Goal: Transaction & Acquisition: Purchase product/service

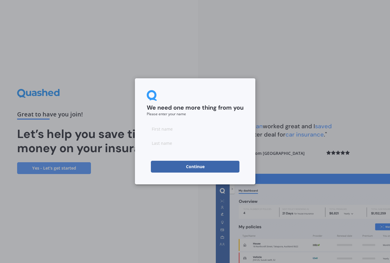
click at [173, 128] on input at bounding box center [195, 129] width 97 height 12
type input "r"
type input "[PERSON_NAME]"
click at [190, 166] on button "Continue" at bounding box center [195, 167] width 89 height 12
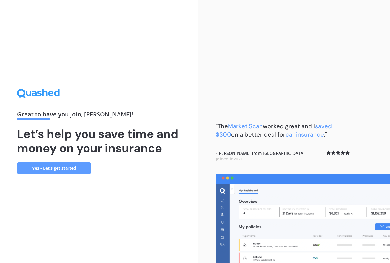
click at [62, 166] on link "Yes - Let’s get started" at bounding box center [54, 168] width 74 height 12
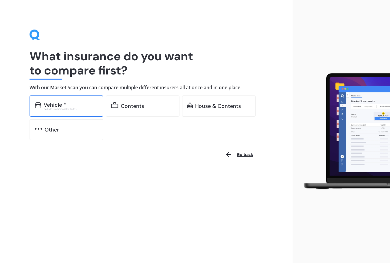
click at [65, 105] on div "Vehicle *" at bounding box center [55, 105] width 22 height 6
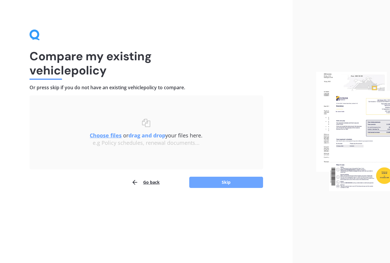
click at [225, 182] on button "Skip" at bounding box center [226, 182] width 74 height 11
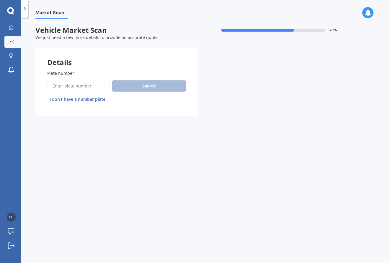
click at [69, 83] on input "Plate number" at bounding box center [78, 86] width 63 height 12
type input "mql313"
click at [132, 87] on button "Search" at bounding box center [149, 85] width 74 height 11
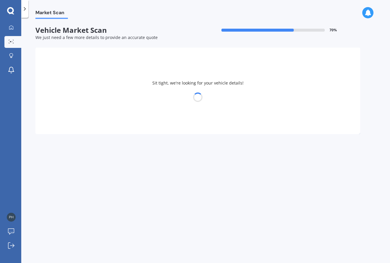
select select "NISSAN"
select select "DUALIS"
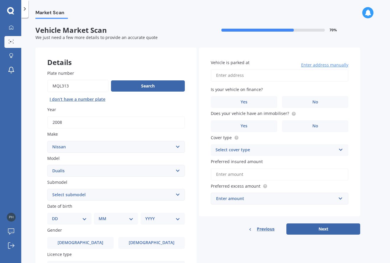
click at [179, 193] on select "Select submodel (All) Petrol 2WD" at bounding box center [116, 195] width 138 height 12
click at [223, 211] on div "Vehicle is parked at Enter address manually Is your vehicle on finance? Yes No …" at bounding box center [279, 132] width 161 height 169
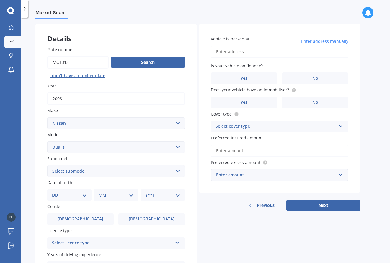
scroll to position [59, 0]
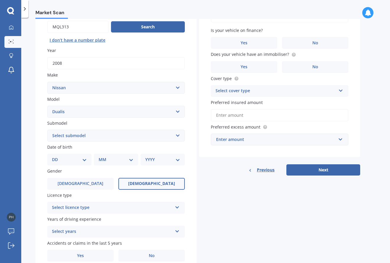
click at [156, 183] on span "[DEMOGRAPHIC_DATA]" at bounding box center [151, 183] width 47 height 5
click at [0, 0] on input "[DEMOGRAPHIC_DATA]" at bounding box center [0, 0] width 0 height 0
click at [83, 159] on select "DD 01 02 03 04 05 06 07 08 09 10 11 12 13 14 15 16 17 18 19 20 21 22 23 24 25 2…" at bounding box center [69, 159] width 35 height 7
select select "13"
click at [57, 156] on select "DD 01 02 03 04 05 06 07 08 09 10 11 12 13 14 15 16 17 18 19 20 21 22 23 24 25 2…" at bounding box center [69, 159] width 35 height 7
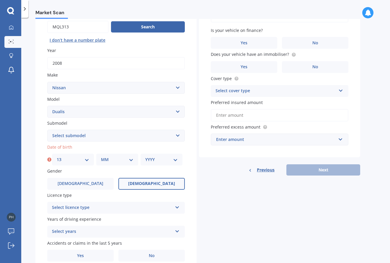
click at [122, 161] on select "MM 01 02 03 04 05 06 07 08 09 10 11 12" at bounding box center [117, 159] width 33 height 7
select select "08"
click at [101, 156] on select "MM 01 02 03 04 05 06 07 08 09 10 11 12" at bounding box center [117, 159] width 33 height 7
click at [163, 160] on select "YYYY 2025 2024 2023 2022 2021 2020 2019 2018 2017 2016 2015 2014 2013 2012 2011…" at bounding box center [161, 159] width 33 height 7
select select "1981"
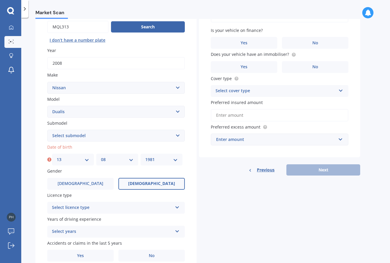
click at [145, 156] on select "YYYY 2025 2024 2023 2022 2021 2020 2019 2018 2017 2016 2015 2014 2013 2012 2011…" at bounding box center [161, 159] width 33 height 7
click at [174, 207] on div "Select licence type NZ Full NZ Restricted NZ Learners [GEOGRAPHIC_DATA] [GEOGRA…" at bounding box center [116, 208] width 138 height 12
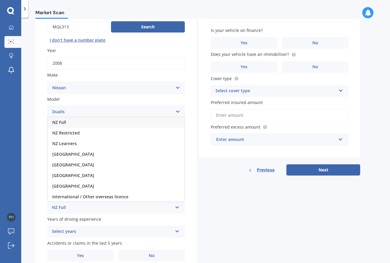
click at [89, 121] on div "NZ Full" at bounding box center [116, 122] width 137 height 11
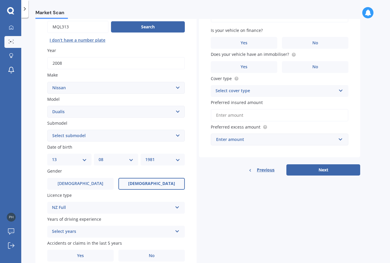
click at [210, 212] on div "Details Plate number Search I don’t have a number plate Year [DATE] Make Select…" at bounding box center [197, 130] width 325 height 285
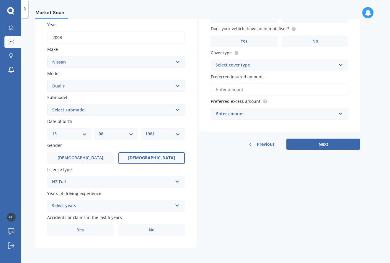
click at [175, 206] on icon at bounding box center [177, 204] width 5 height 4
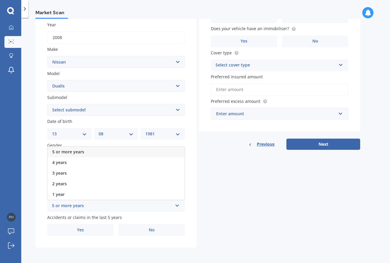
click at [86, 151] on div "5 or more years" at bounding box center [116, 152] width 137 height 11
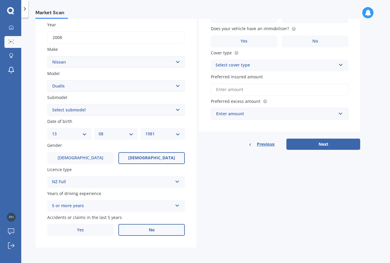
click at [163, 230] on label "No" at bounding box center [152, 230] width 67 height 12
click at [0, 0] on input "No" at bounding box center [0, 0] width 0 height 0
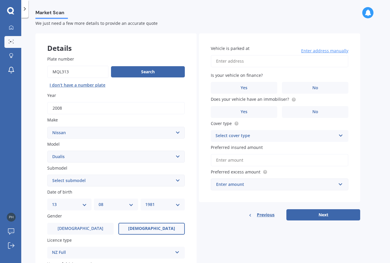
scroll to position [0, 0]
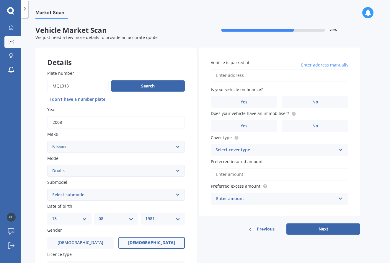
click at [265, 77] on input "Vehicle is parked at" at bounding box center [280, 75] width 138 height 12
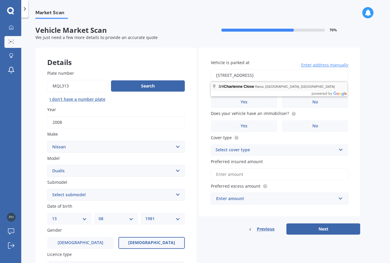
type input "[STREET_ADDRESS]"
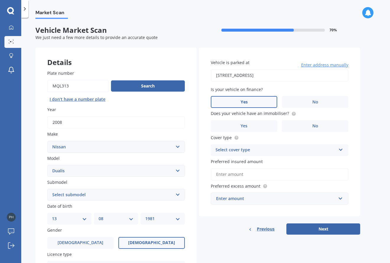
click at [258, 103] on label "Yes" at bounding box center [244, 102] width 67 height 12
click at [0, 0] on input "Yes" at bounding box center [0, 0] width 0 height 0
click at [309, 127] on label "No" at bounding box center [315, 126] width 67 height 12
click at [0, 0] on input "No" at bounding box center [0, 0] width 0 height 0
click at [304, 149] on div "Select cover type" at bounding box center [276, 150] width 121 height 7
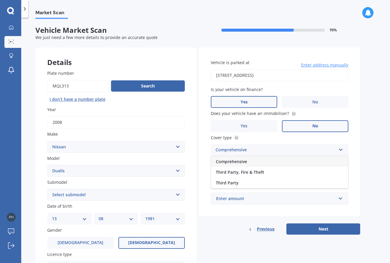
click at [264, 162] on div "Comprehensive" at bounding box center [279, 161] width 137 height 11
click at [309, 175] on input "Preferred insured amount" at bounding box center [280, 174] width 138 height 12
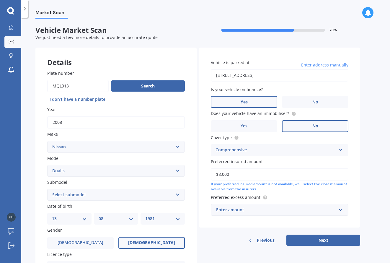
type input "$8,000"
click at [290, 210] on div "Enter amount" at bounding box center [276, 210] width 120 height 7
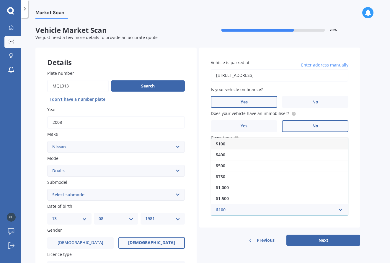
click at [275, 145] on div "$100" at bounding box center [279, 143] width 137 height 11
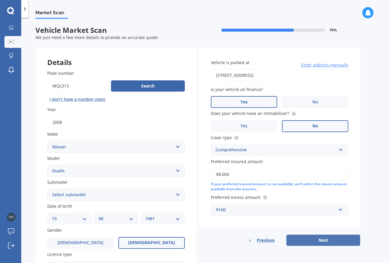
click at [323, 240] on button "Next" at bounding box center [324, 240] width 74 height 11
click at [178, 194] on select "Select submodel (All) Petrol 2WD" at bounding box center [116, 195] width 138 height 12
select select "(ALL)"
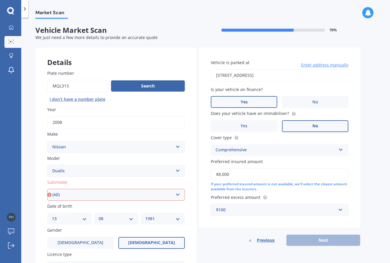
click at [47, 189] on select "Select submodel (All) Petrol 2WD" at bounding box center [116, 195] width 138 height 12
click at [319, 240] on button "Next" at bounding box center [324, 240] width 74 height 11
select select "13"
select select "08"
select select "1981"
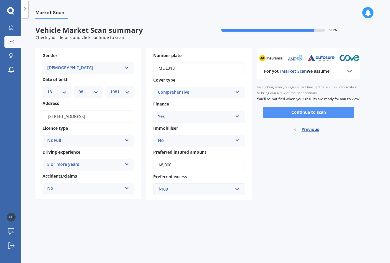
click at [321, 118] on button "Continue to scan" at bounding box center [309, 112] width 92 height 11
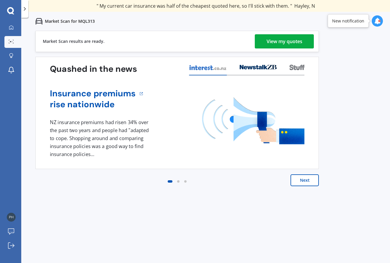
click at [291, 40] on div "View my quotes" at bounding box center [285, 41] width 36 height 14
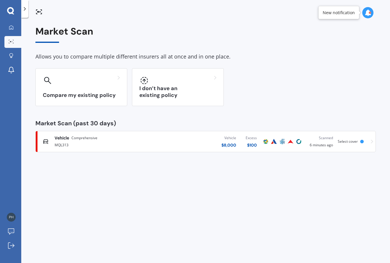
click at [77, 137] on span "Comprehensive" at bounding box center [85, 138] width 26 height 6
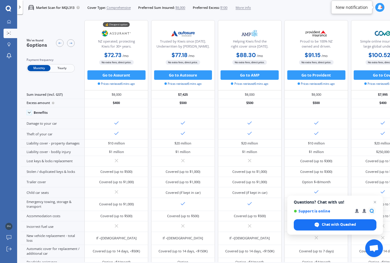
click at [18, 5] on icon at bounding box center [19, 7] width 5 height 5
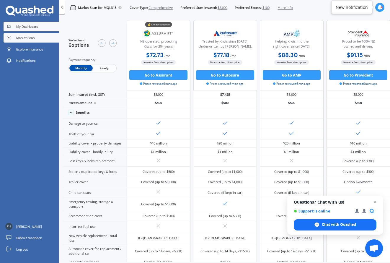
click at [40, 28] on link "My Dashboard" at bounding box center [32, 26] width 56 height 9
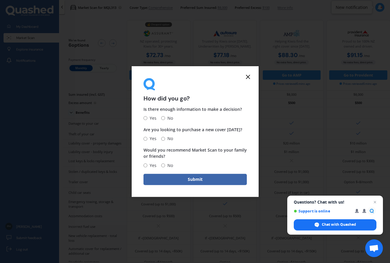
click at [248, 78] on icon at bounding box center [248, 76] width 7 height 7
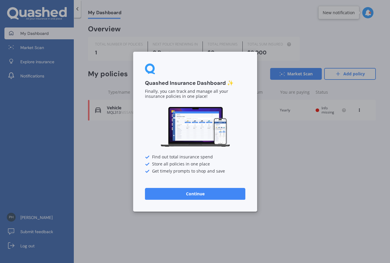
click at [189, 189] on button "Continue" at bounding box center [195, 194] width 100 height 12
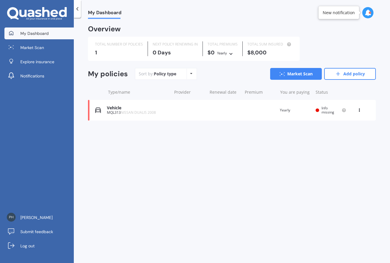
click at [188, 74] on div "Policy type Alphabetical Date added Renewing next" at bounding box center [191, 74] width 9 height 11
click at [349, 73] on link "Add policy" at bounding box center [351, 74] width 52 height 12
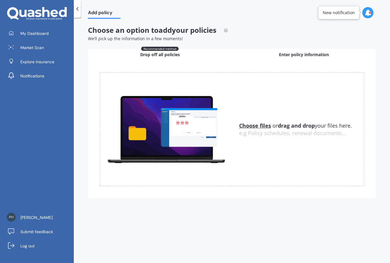
click at [295, 56] on span "Enter policy information" at bounding box center [304, 55] width 50 height 6
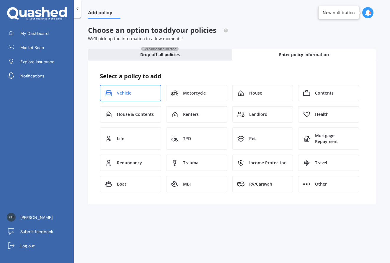
click at [122, 93] on span "Vehicle" at bounding box center [124, 93] width 14 height 6
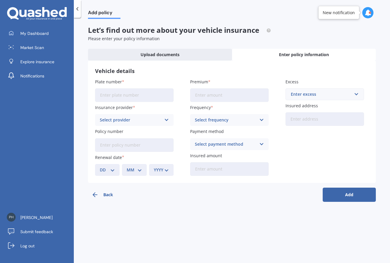
click at [125, 96] on input "Plate number" at bounding box center [134, 95] width 79 height 14
type input "PEG153"
click at [43, 46] on span "Market Scan" at bounding box center [32, 48] width 24 height 6
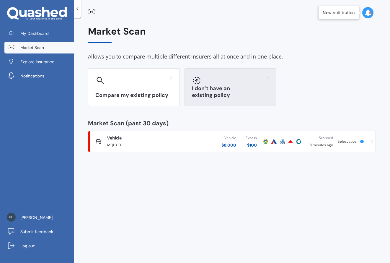
click at [226, 90] on div "I don’t have an existing policy" at bounding box center [231, 87] width 92 height 38
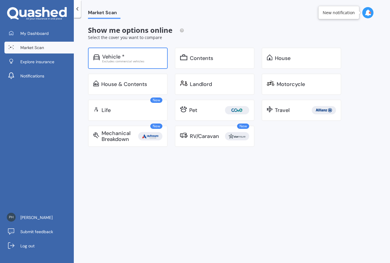
click at [111, 59] on div "Vehicle *" at bounding box center [113, 57] width 22 height 6
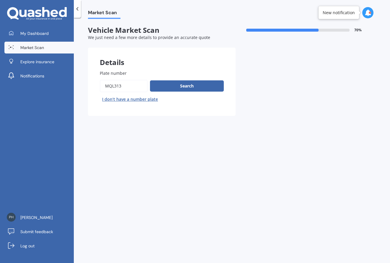
drag, startPoint x: 128, startPoint y: 85, endPoint x: 74, endPoint y: 85, distance: 54.1
click at [74, 85] on div "Market Scan Vehicle Market Scan 70 % We just need a few more details to provide…" at bounding box center [232, 141] width 317 height 245
type input "peg153"
click at [187, 83] on button "Search" at bounding box center [187, 85] width 74 height 11
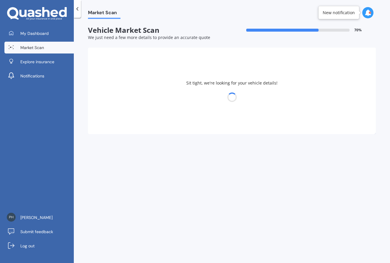
select select "AUDI"
select select "A6"
select select "13"
select select "08"
select select "1981"
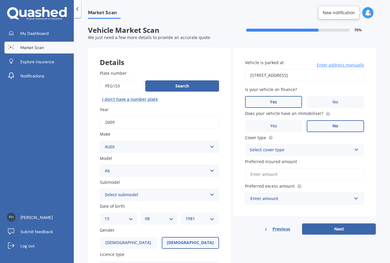
click at [210, 195] on select "Select submodel 1.8 Turbo 2 2.0 litre 2.3 2.4 2.6 2.7 Bi Turbo 2.7 Quattro 2.8 …" at bounding box center [159, 195] width 119 height 12
select select "2.8"
click at [100, 189] on select "Select submodel 1.8 Turbo 2 2.0 litre 2.3 2.4 2.6 2.7 Bi Turbo 2.7 Quattro 2.8 …" at bounding box center [159, 195] width 119 height 12
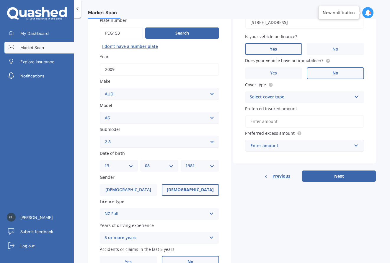
scroll to position [59, 0]
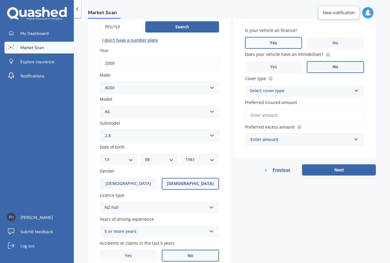
click at [133, 160] on select "DD 01 02 03 04 05 06 07 08 09 10 11 12 13 14 15 16 17 18 19 20 21 22 23 24 25 2…" at bounding box center [119, 159] width 29 height 7
select select "21"
click at [105, 156] on select "DD 01 02 03 04 05 06 07 08 09 10 11 12 13 14 15 16 17 18 19 20 21 22 23 24 25 2…" at bounding box center [119, 159] width 29 height 7
click at [158, 158] on select "MM 01 02 03 04 05 06 07 08 09 10 11 12" at bounding box center [159, 159] width 29 height 7
select select "09"
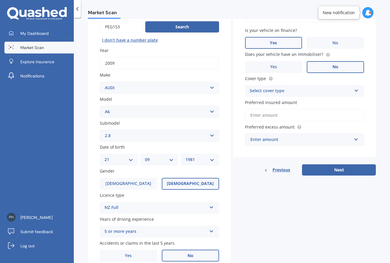
click at [145, 156] on select "MM 01 02 03 04 05 06 07 08 09 10 11 12" at bounding box center [159, 159] width 29 height 7
click at [203, 160] on select "YYYY 2025 2024 2023 2022 2021 2020 2019 2018 2017 2016 2015 2014 2013 2012 2011…" at bounding box center [200, 159] width 29 height 7
select select "1976"
click at [186, 156] on select "YYYY 2025 2024 2023 2022 2021 2020 2019 2018 2017 2016 2015 2014 2013 2012 2011…" at bounding box center [200, 159] width 29 height 7
click at [129, 183] on span "[DEMOGRAPHIC_DATA]" at bounding box center [128, 183] width 47 height 5
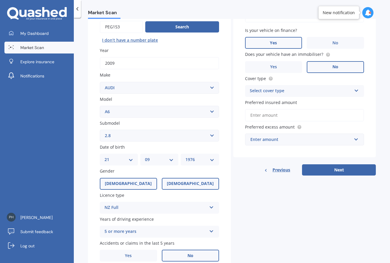
click at [0, 0] on input "[DEMOGRAPHIC_DATA]" at bounding box center [0, 0] width 0 height 0
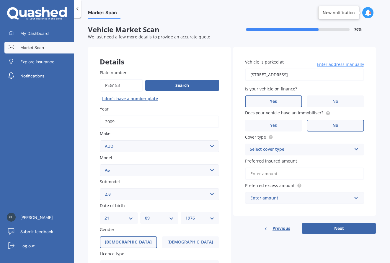
scroll to position [0, 0]
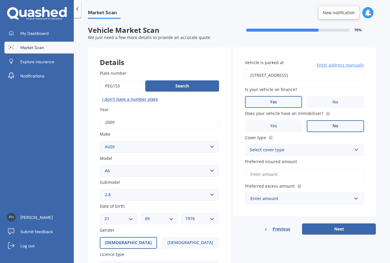
click at [331, 149] on div "Select cover type" at bounding box center [301, 150] width 102 height 7
click at [277, 162] on span "Comprehensive" at bounding box center [265, 162] width 31 height 6
click at [333, 175] on input "Preferred insured amount" at bounding box center [304, 174] width 119 height 12
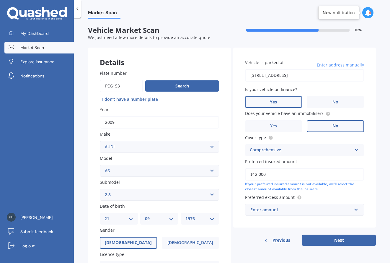
type input "$12,000"
click at [343, 211] on div "Enter amount" at bounding box center [302, 210] width 102 height 7
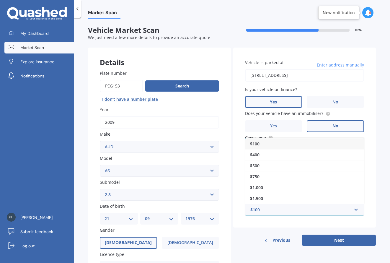
click at [254, 141] on span "$100" at bounding box center [254, 144] width 9 height 6
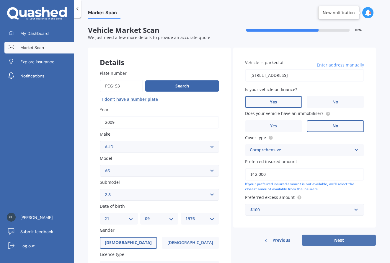
click at [334, 239] on button "Next" at bounding box center [339, 240] width 74 height 11
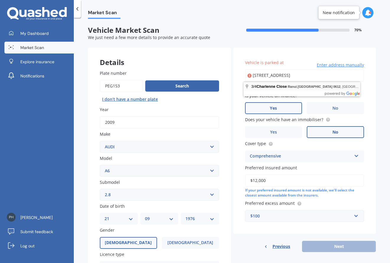
type input "[STREET_ADDRESS]"
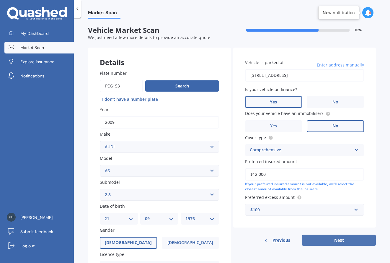
click at [333, 239] on button "Next" at bounding box center [339, 240] width 74 height 11
select select "21"
select select "09"
select select "1976"
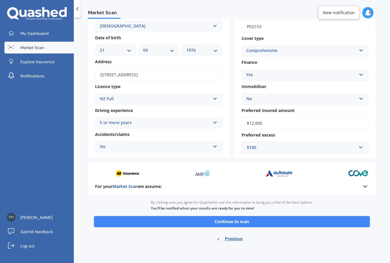
scroll to position [42, 0]
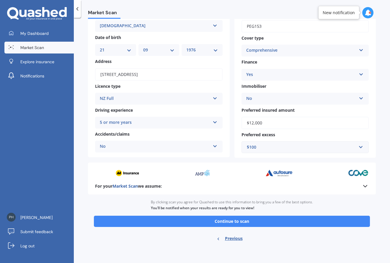
click at [363, 189] on icon at bounding box center [365, 186] width 7 height 7
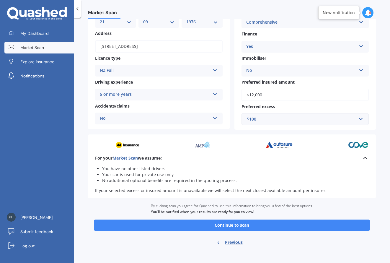
scroll to position [74, 0]
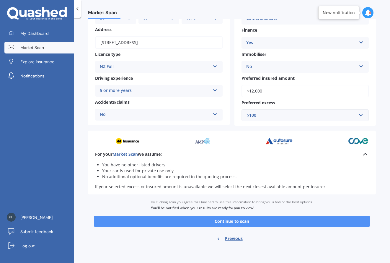
click at [252, 221] on button "Continue to scan" at bounding box center [232, 221] width 276 height 11
